Goal: Task Accomplishment & Management: Complete application form

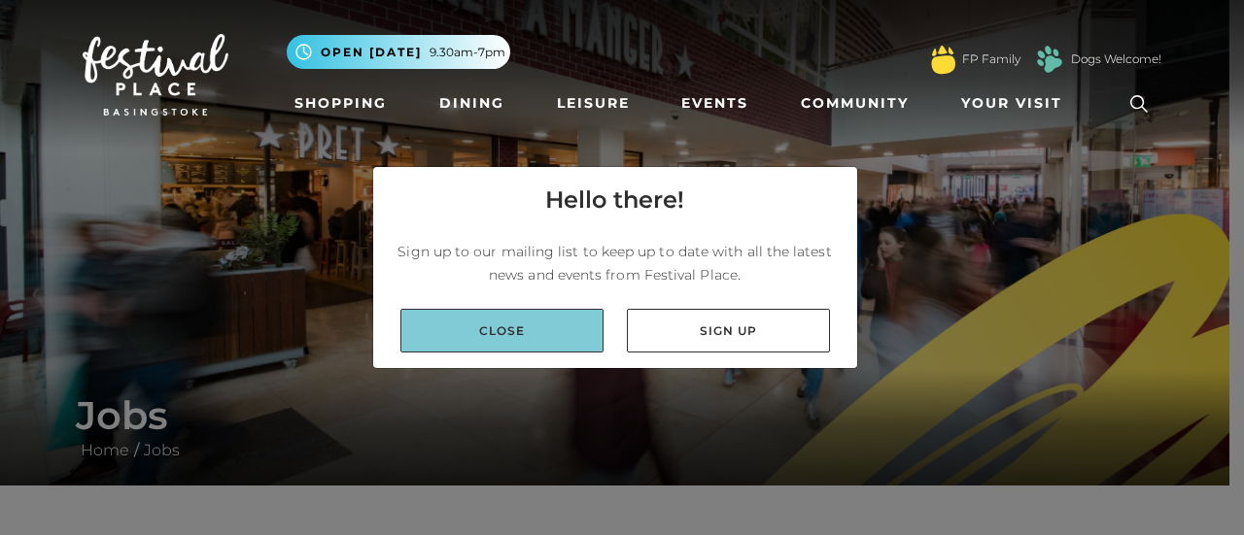
click at [568, 343] on link "Close" at bounding box center [501, 331] width 203 height 44
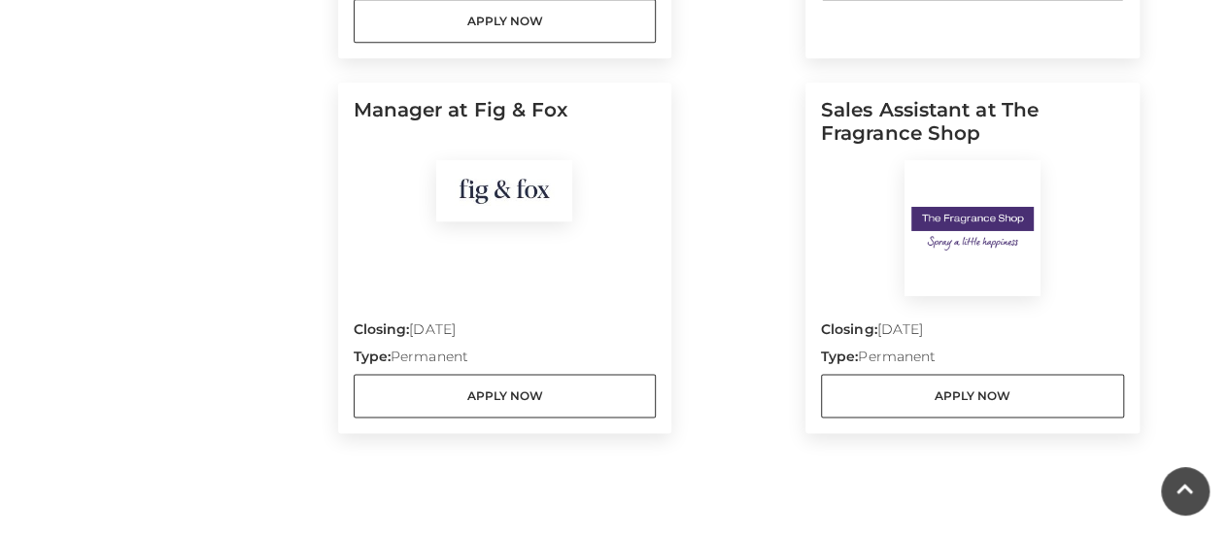
scroll to position [1018, 0]
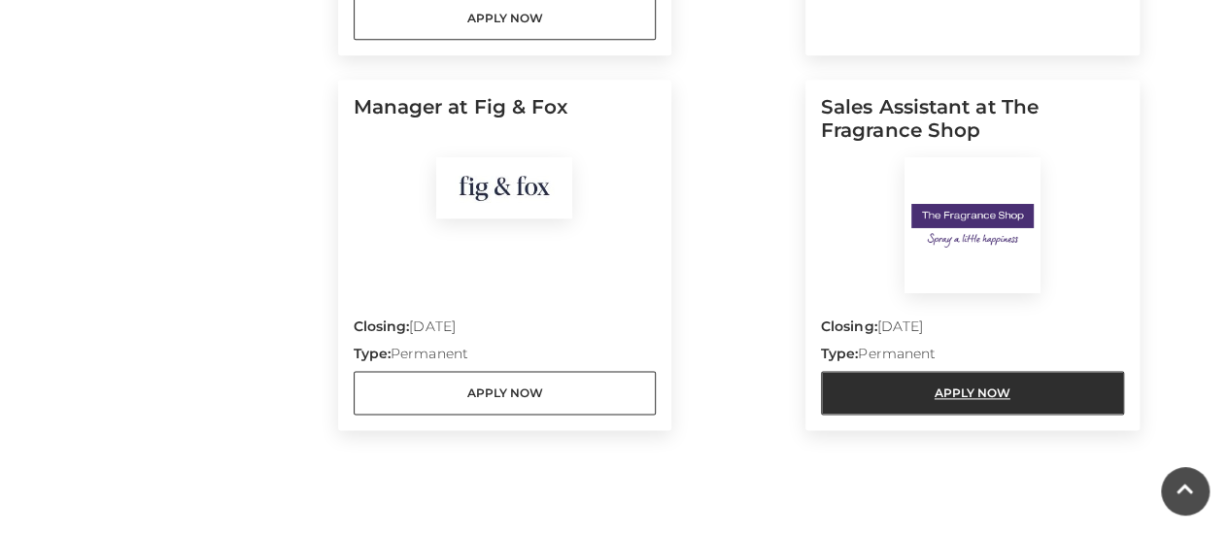
click at [952, 371] on link "Apply Now" at bounding box center [972, 393] width 303 height 44
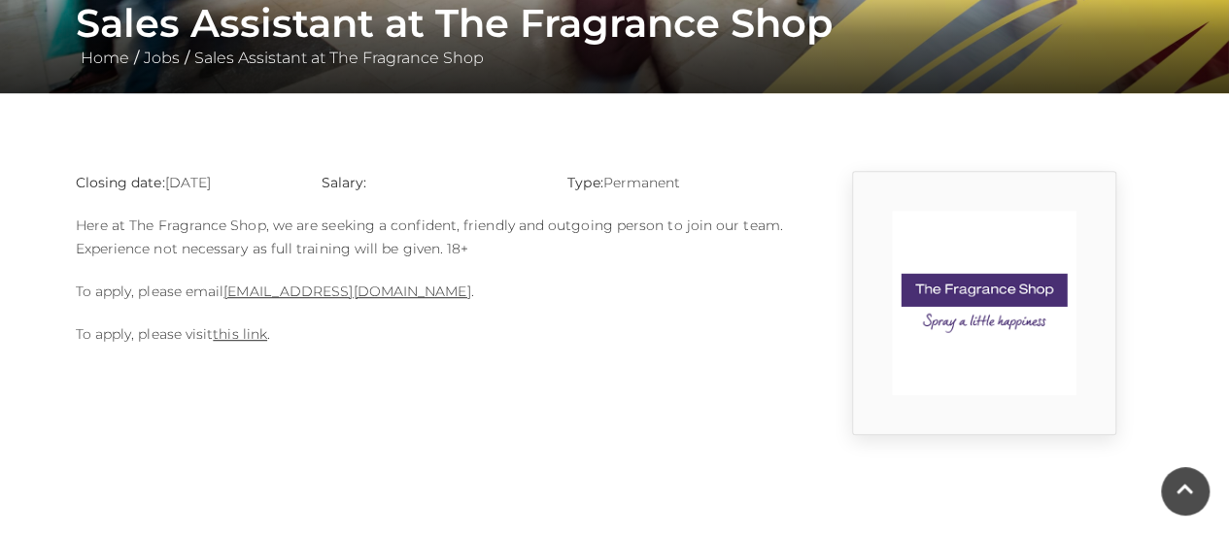
scroll to position [390, 0]
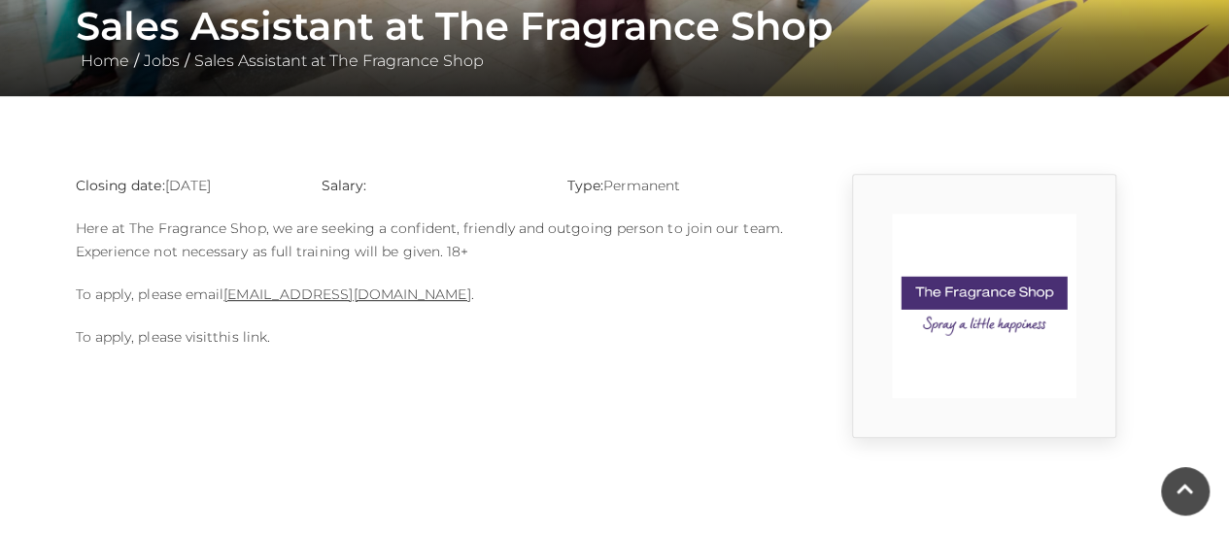
click at [229, 342] on link "this link" at bounding box center [240, 336] width 54 height 17
click at [245, 345] on p "To apply, please visit this link ." at bounding box center [430, 336] width 709 height 23
click at [252, 332] on link "this link" at bounding box center [240, 336] width 54 height 17
click at [325, 285] on p "To apply, please email 218.basingstoke@tfsstores.com ." at bounding box center [430, 294] width 709 height 23
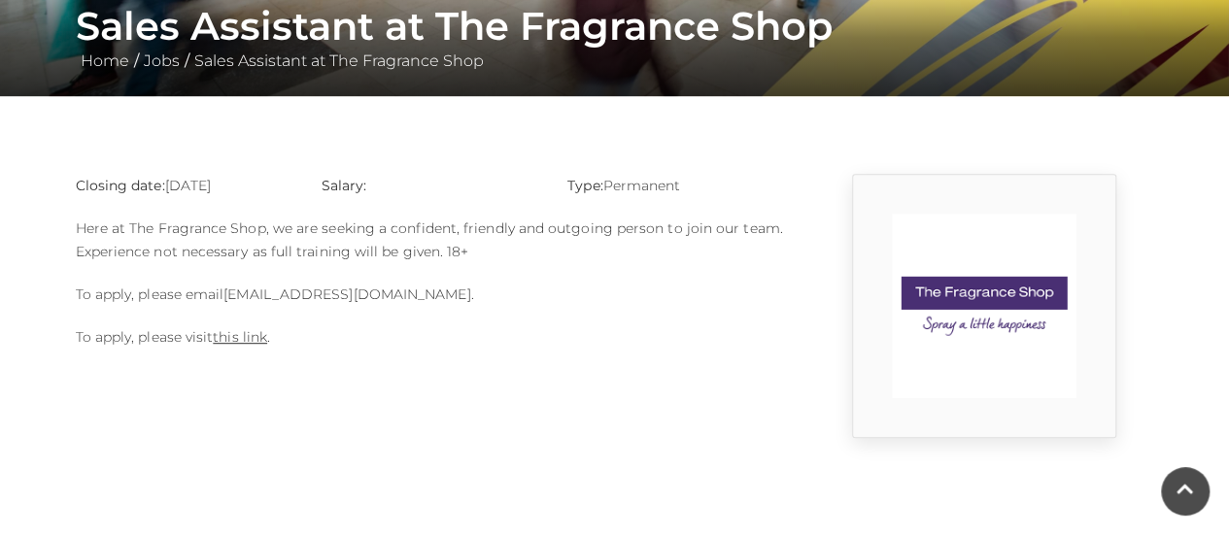
click at [385, 290] on link "[EMAIL_ADDRESS][DOMAIN_NAME]" at bounding box center [346, 294] width 247 height 17
click at [231, 294] on link "218.basingstoke@tfsstores.com" at bounding box center [346, 294] width 247 height 17
click at [298, 298] on link "218.basingstoke@tfsstores.com" at bounding box center [346, 294] width 247 height 17
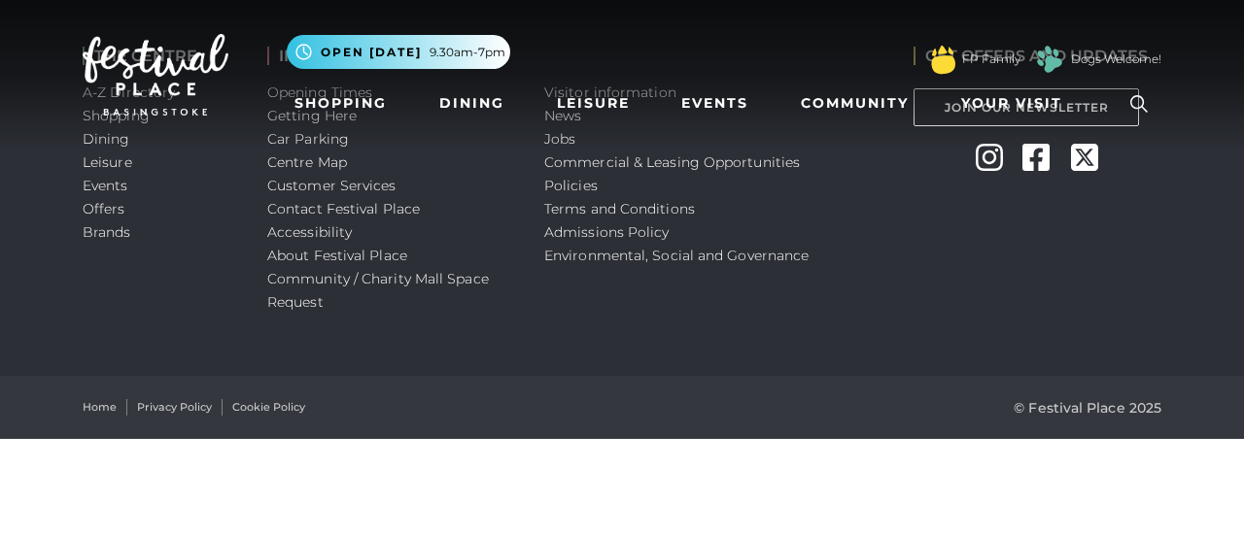
click at [352, 439] on html "Skip to Navigation Skip to Content Toggle navigation .st5{fill:none;stroke:#FFF…" at bounding box center [622, 219] width 1244 height 439
click at [562, 141] on nav "Toggle navigation .st5{fill:none;stroke:#FFFFFF;stroke-width:2.29;stroke-miterl…" at bounding box center [622, 75] width 1244 height 150
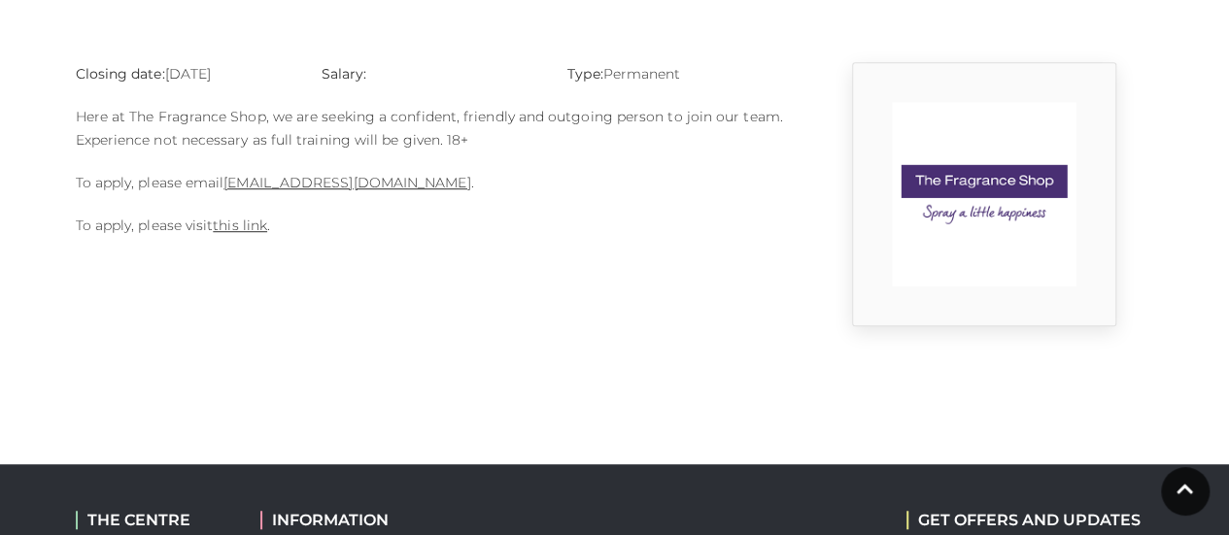
scroll to position [505, 0]
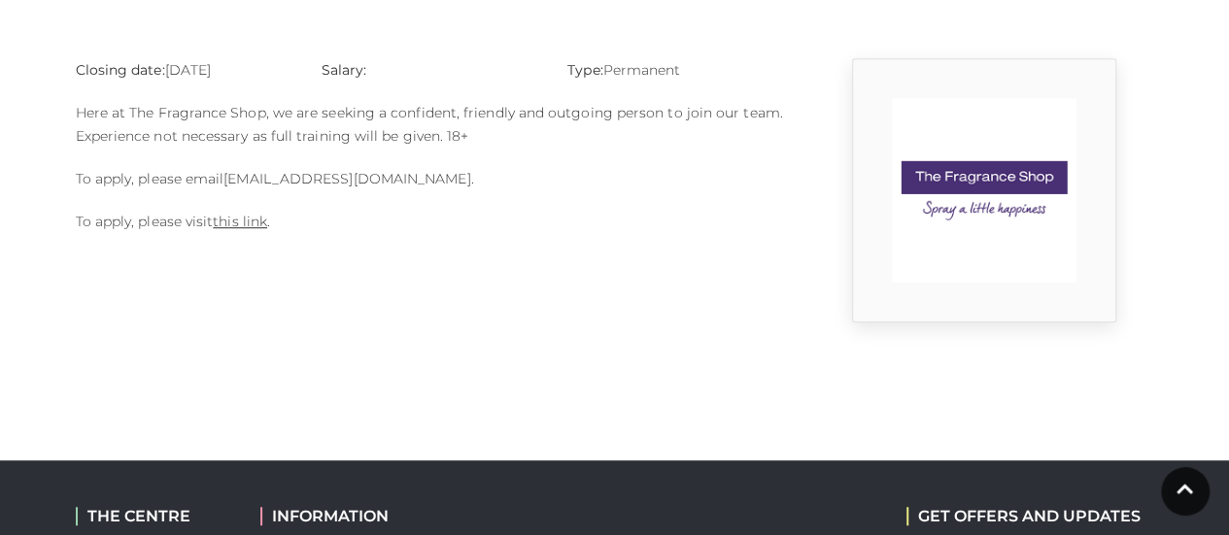
click at [400, 183] on link "[EMAIL_ADDRESS][DOMAIN_NAME]" at bounding box center [346, 178] width 247 height 17
click at [329, 171] on link "[EMAIL_ADDRESS][DOMAIN_NAME]" at bounding box center [346, 178] width 247 height 17
click at [329, 171] on link "218.basingstoke@tfsstores.com" at bounding box center [346, 178] width 247 height 17
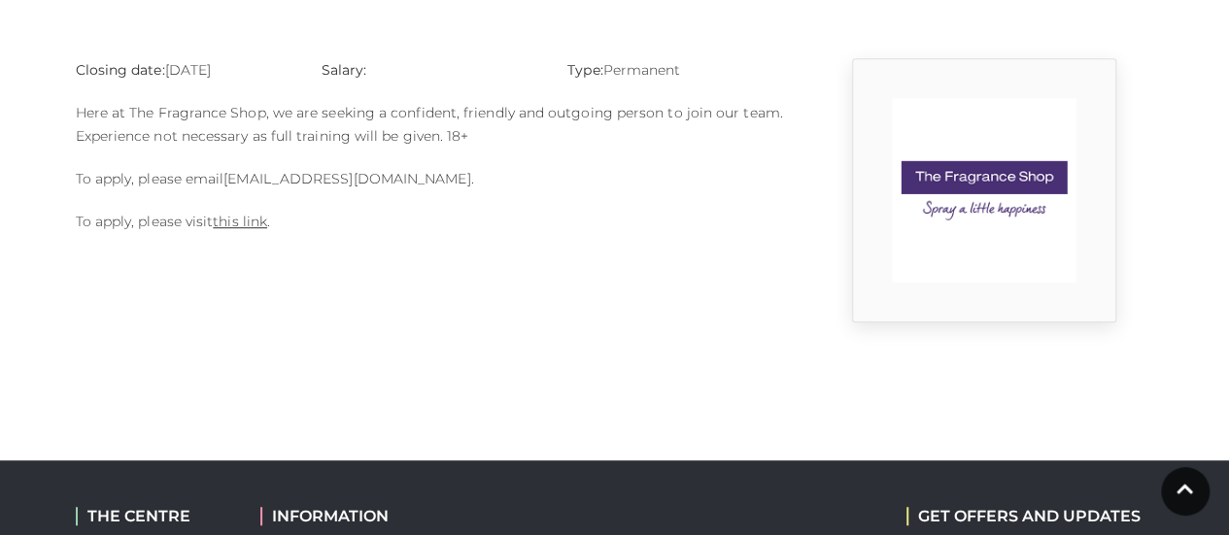
click at [329, 171] on link "218.basingstoke@tfsstores.com" at bounding box center [346, 178] width 247 height 17
click at [329, 171] on link "[EMAIL_ADDRESS][DOMAIN_NAME]" at bounding box center [346, 178] width 247 height 17
click at [329, 171] on link "218.basingstoke@tfsstores.com" at bounding box center [346, 178] width 247 height 17
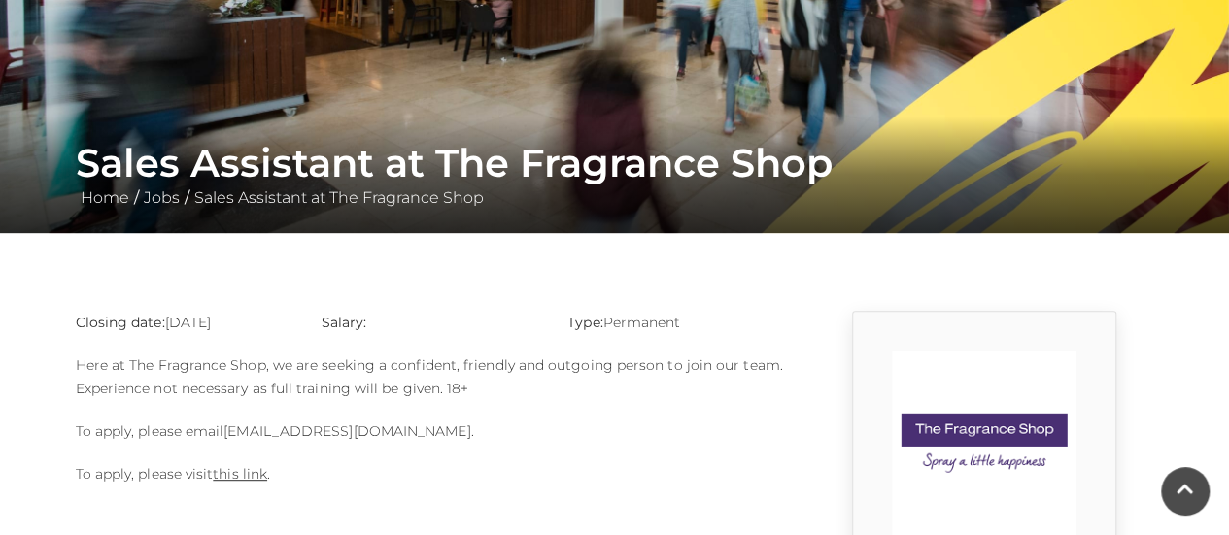
scroll to position [272, 0]
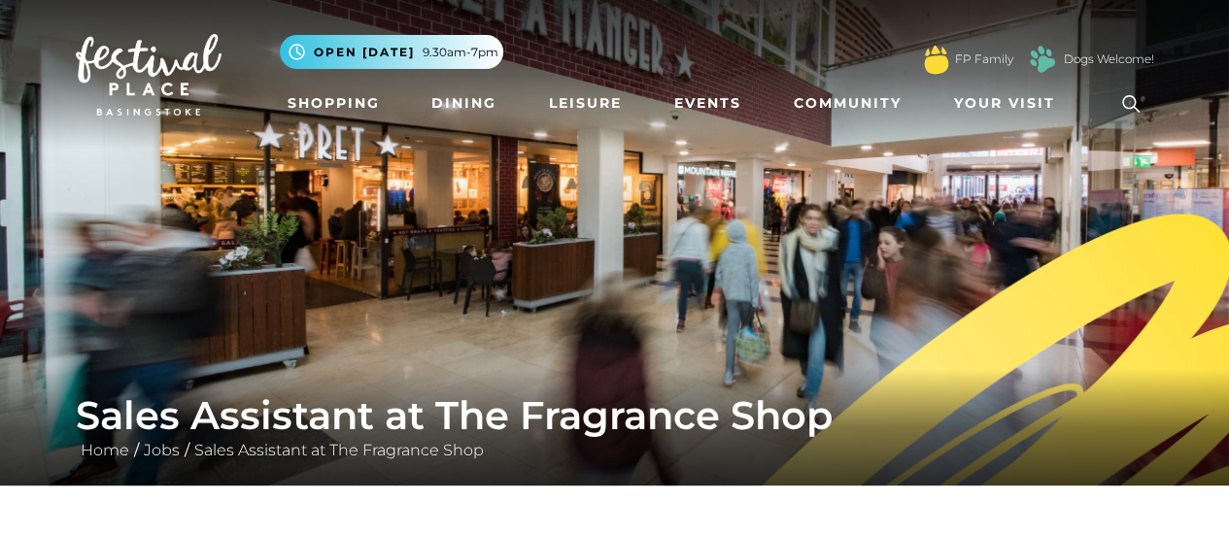
click at [1124, 95] on icon at bounding box center [1130, 103] width 29 height 29
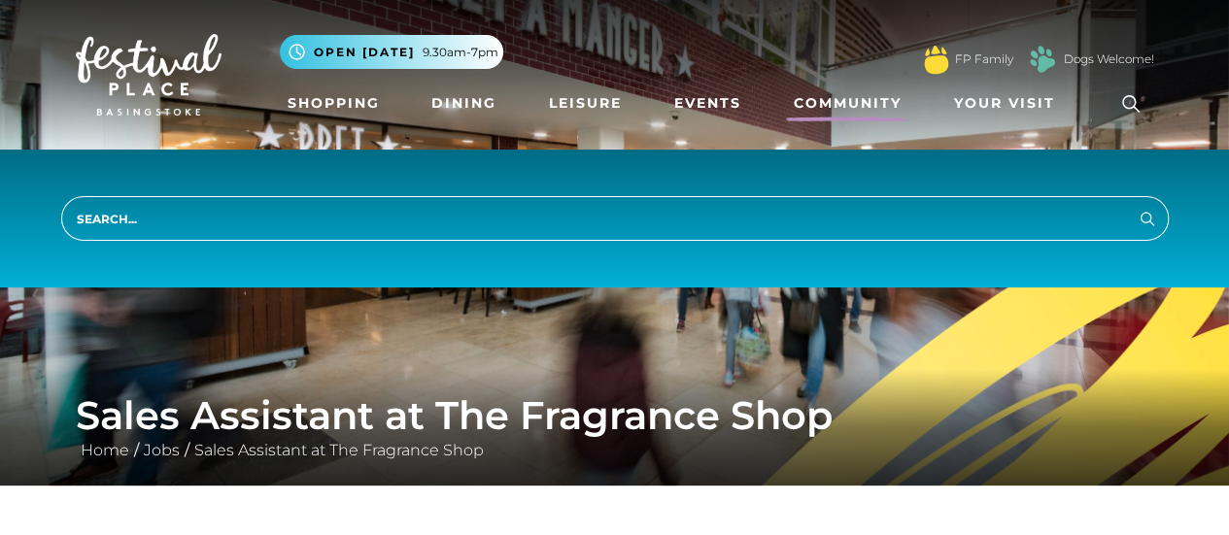
click at [854, 96] on link "Community" at bounding box center [847, 104] width 123 height 36
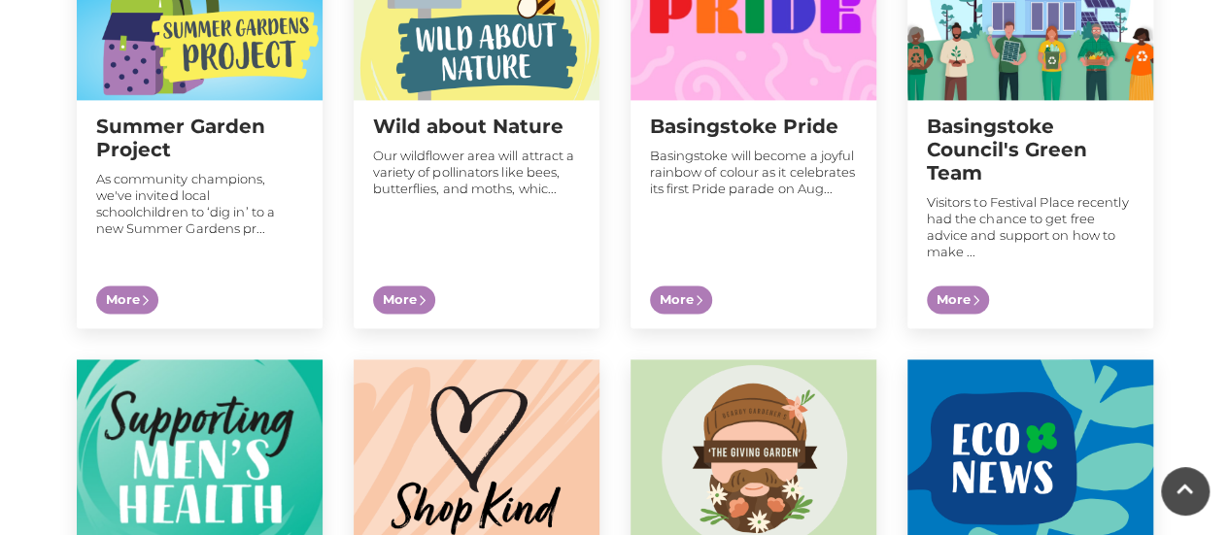
scroll to position [1275, 0]
